Goal: Find specific page/section: Find specific page/section

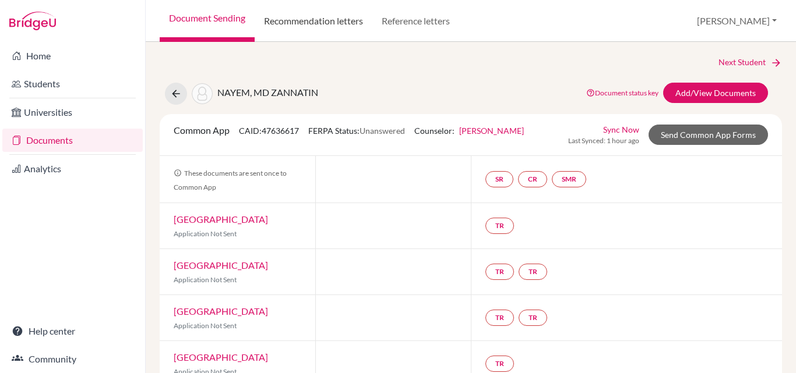
click at [321, 22] on link "Recommendation letters" at bounding box center [314, 21] width 118 height 42
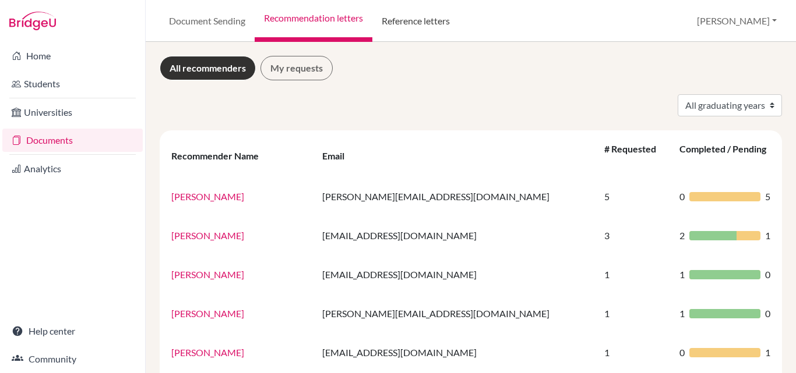
click at [424, 21] on link "Reference letters" at bounding box center [415, 21] width 87 height 42
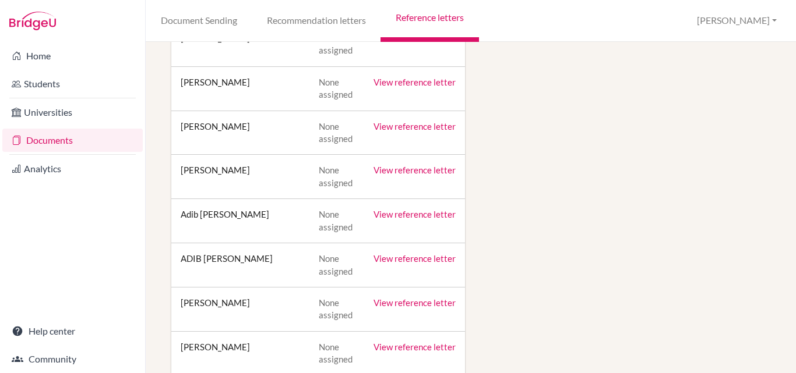
scroll to position [291, 0]
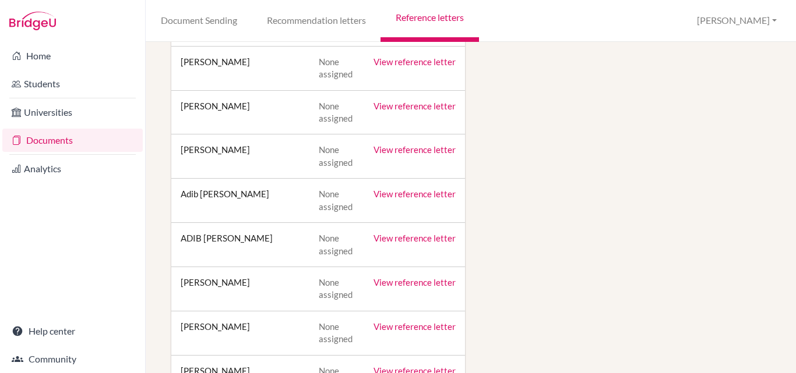
click at [415, 195] on link "View reference letter" at bounding box center [414, 194] width 82 height 10
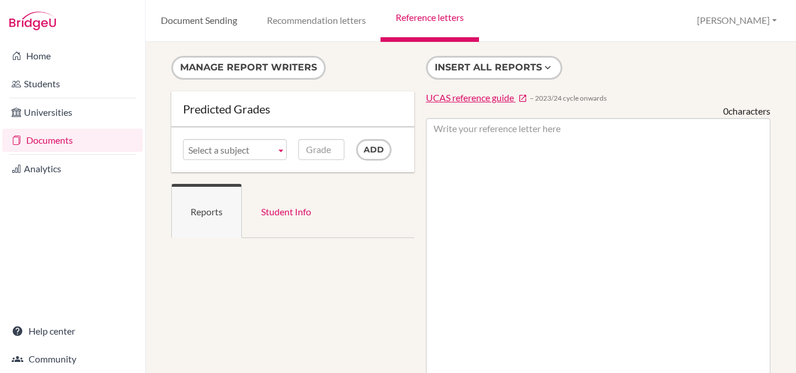
click at [203, 17] on link "Document Sending" at bounding box center [199, 21] width 106 height 42
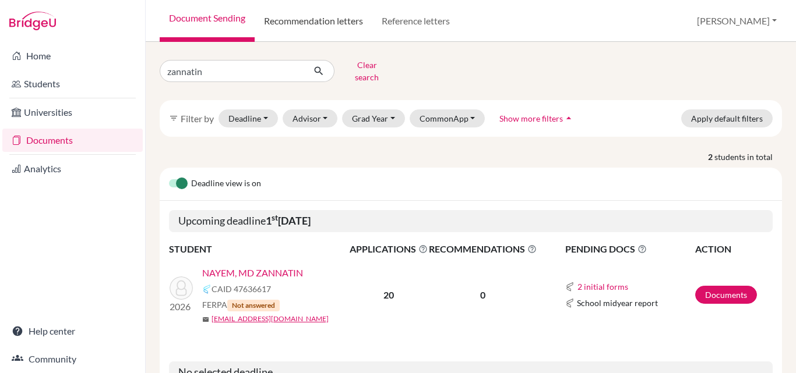
click at [297, 22] on link "Recommendation letters" at bounding box center [314, 21] width 118 height 42
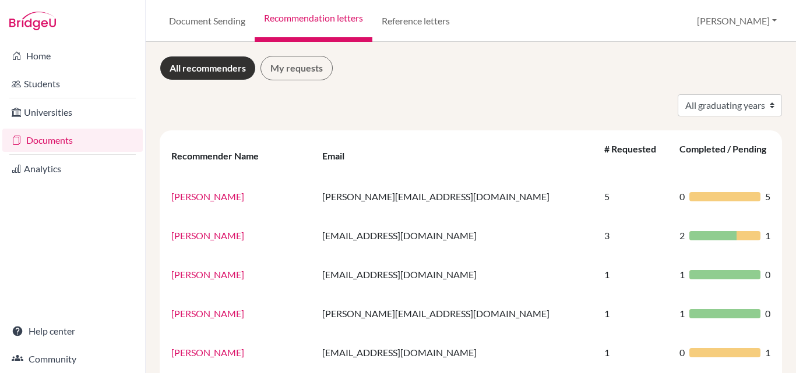
click at [397, 16] on link "Reference letters" at bounding box center [415, 21] width 87 height 42
click at [757, 106] on select "All graduating years 2023 2024 2025" at bounding box center [730, 105] width 104 height 22
click at [596, 76] on div "All recommenders My requests" at bounding box center [471, 68] width 622 height 24
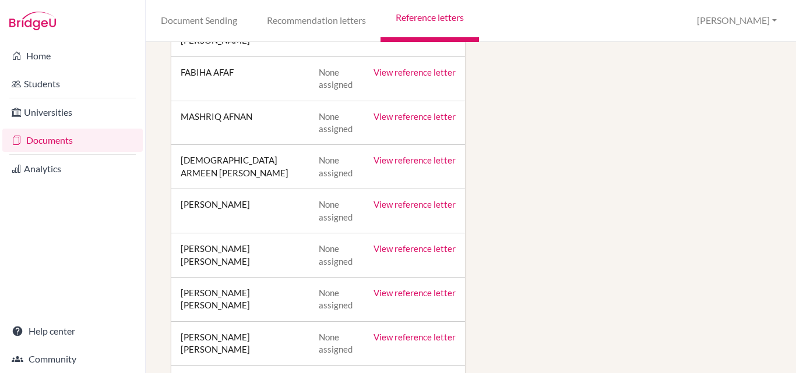
scroll to position [1282, 0]
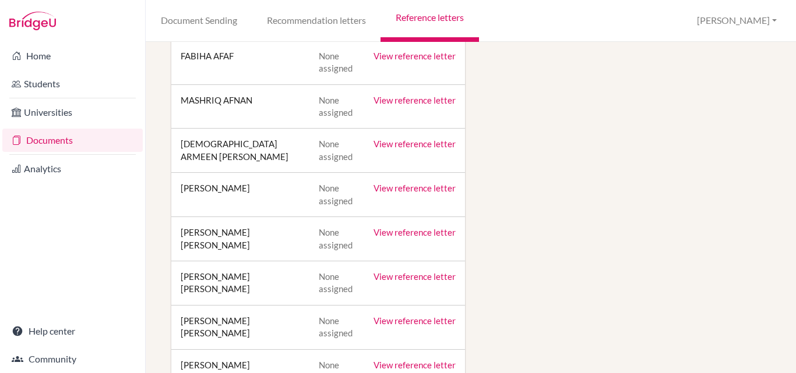
click at [433, 183] on link "View reference letter" at bounding box center [414, 188] width 82 height 10
